Goal: Obtain resource: Obtain resource

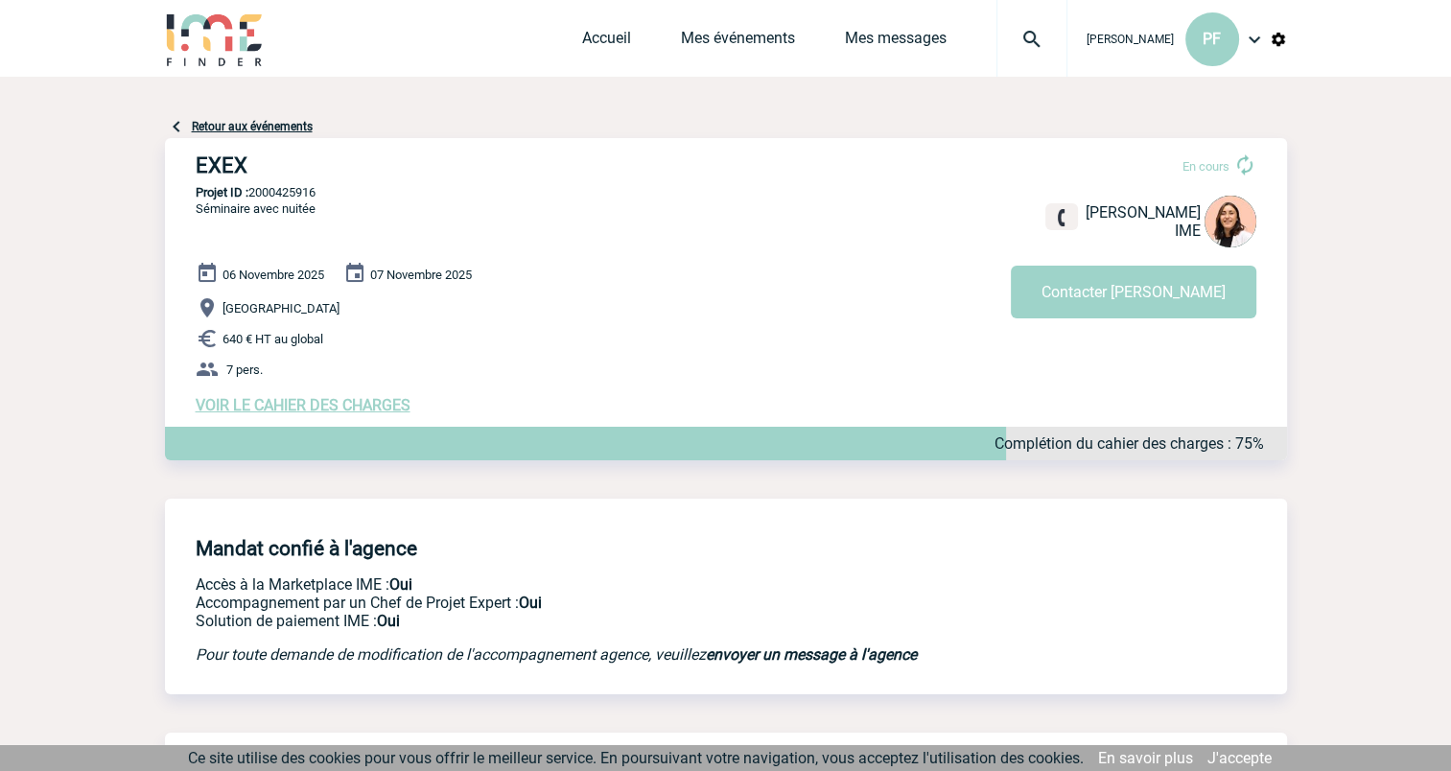
click at [308, 412] on span "VOIR LE CAHIER DES CHARGES" at bounding box center [303, 405] width 215 height 18
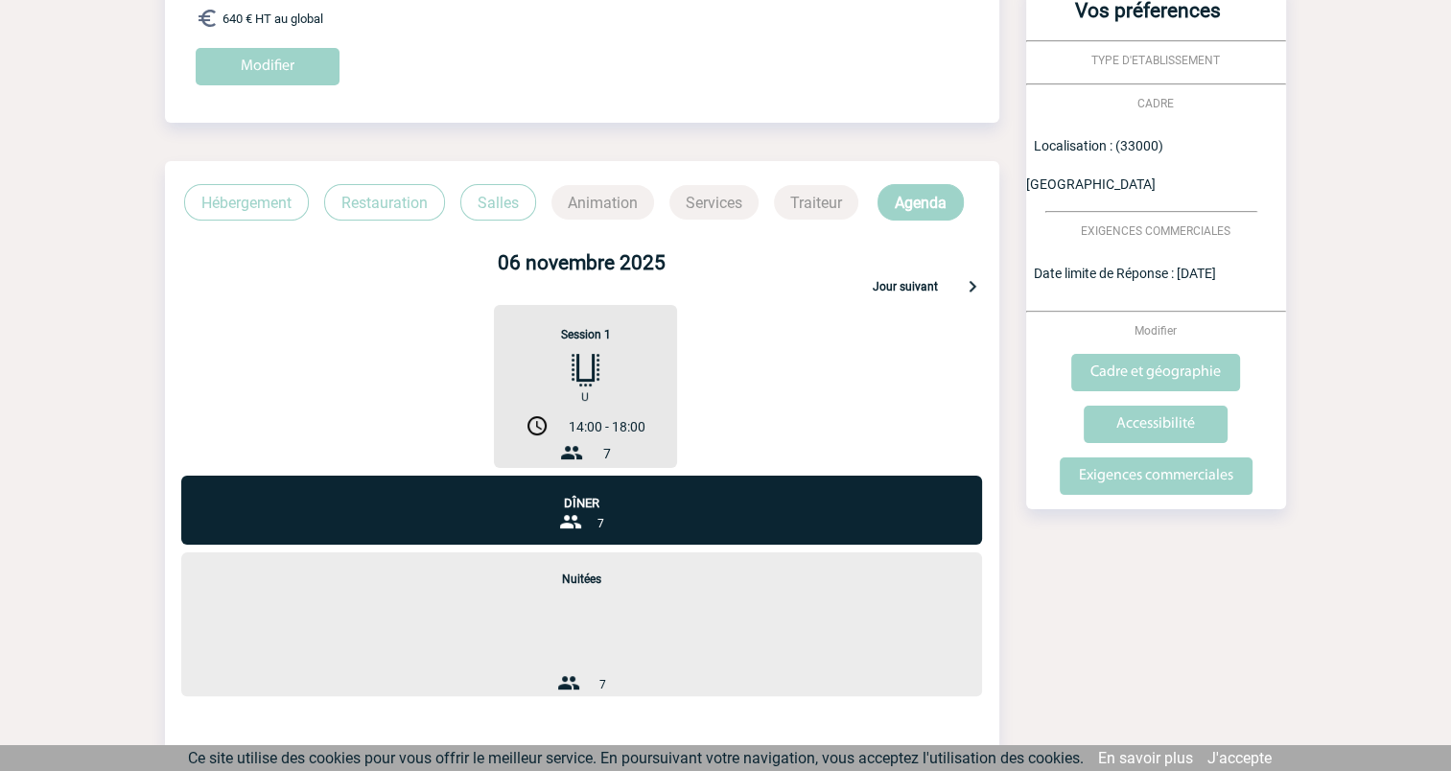
scroll to position [420, 0]
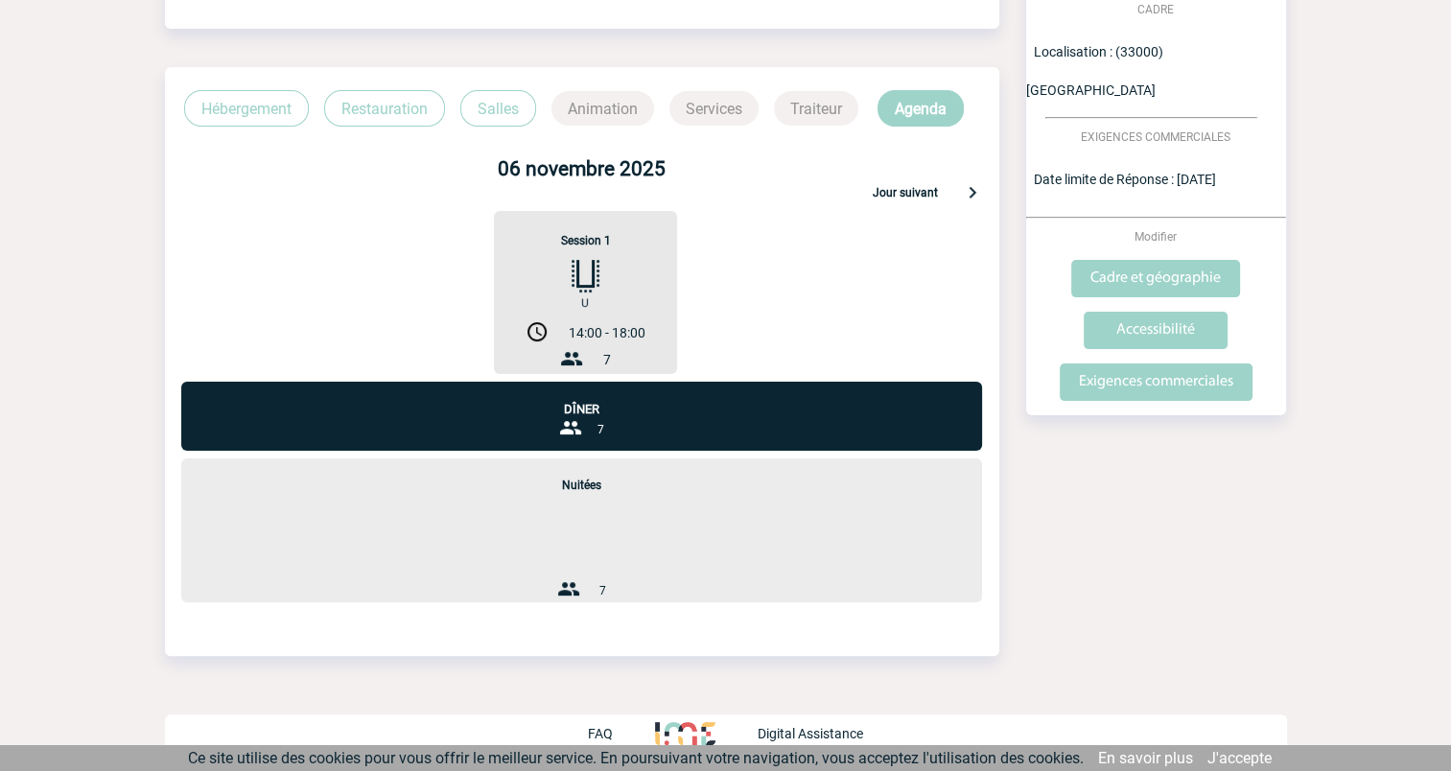
click at [895, 191] on p "Jour suivant" at bounding box center [904, 194] width 65 height 17
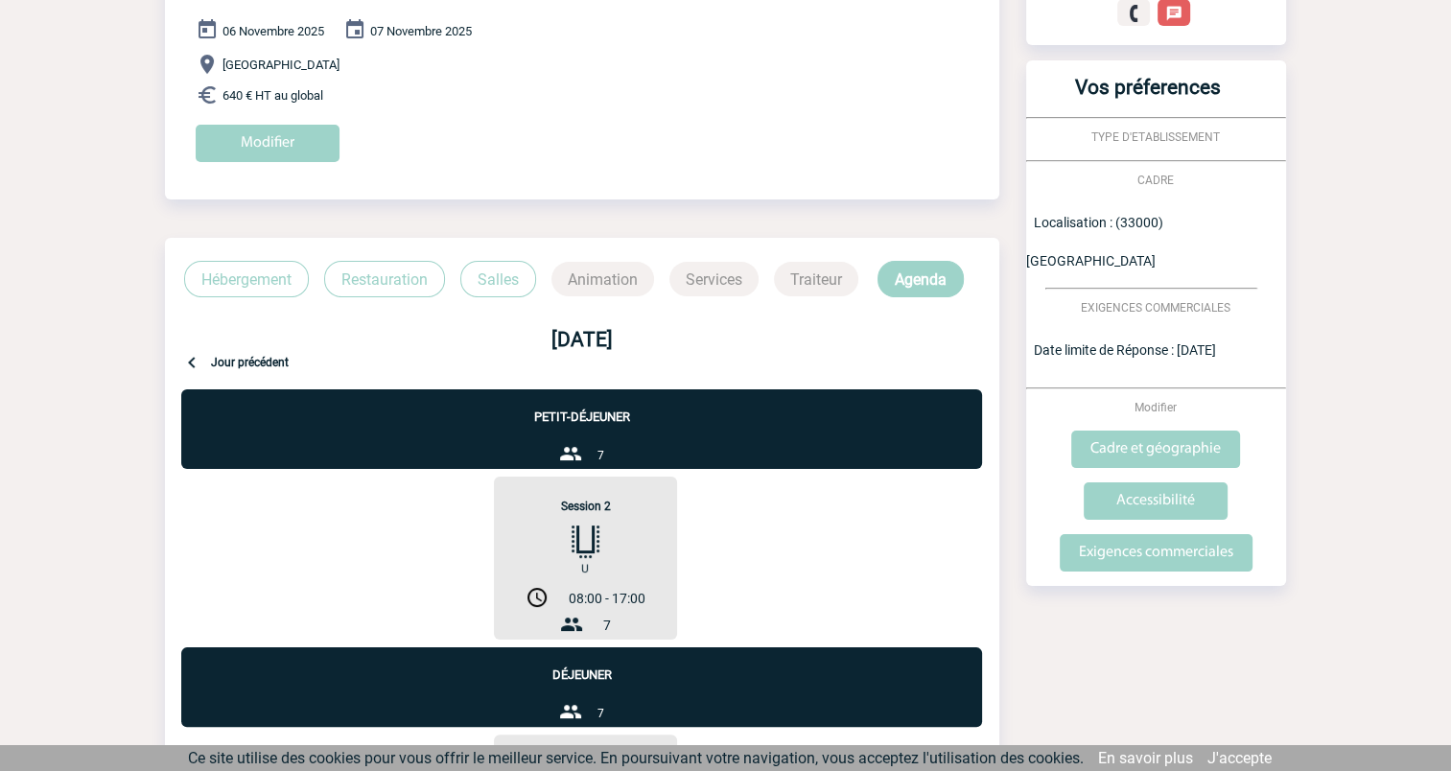
scroll to position [0, 0]
